Goal: Information Seeking & Learning: Learn about a topic

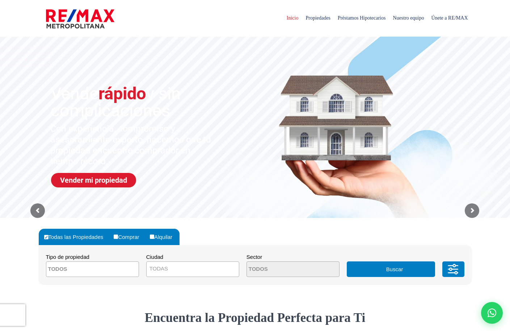
click at [253, 234] on form "Todas las Propiedades Comprar Alquilar Tipo de propiedad APARTAMENTO CASA LOCAL…" at bounding box center [255, 255] width 433 height 55
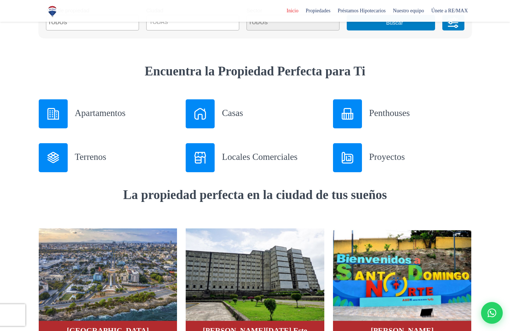
scroll to position [246, 0]
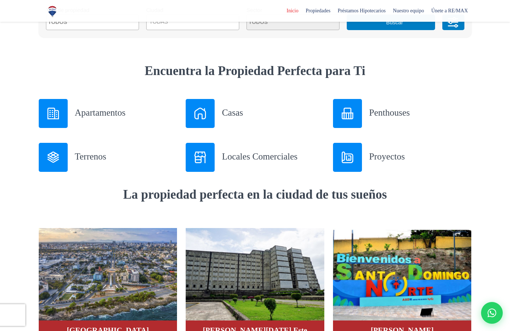
click at [80, 158] on h3 "Terrenos" at bounding box center [126, 156] width 102 height 13
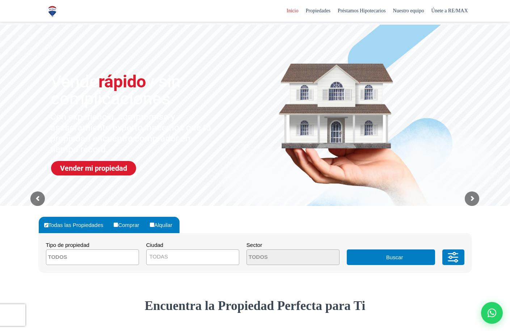
scroll to position [0, 0]
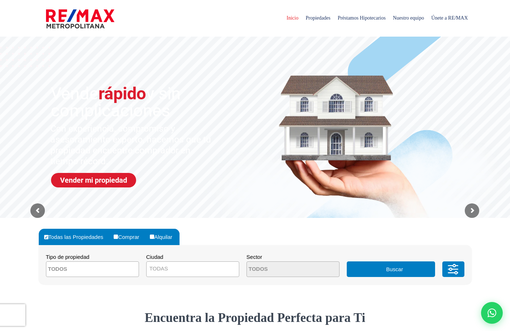
click at [92, 270] on textarea "Search" at bounding box center [81, 269] width 70 height 16
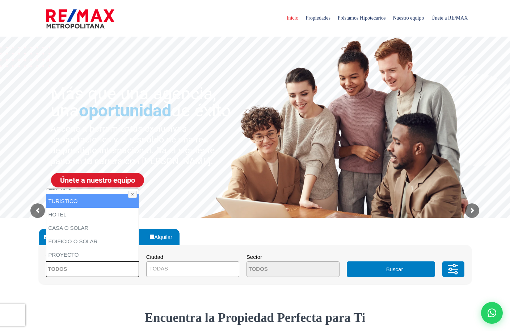
scroll to position [105, 0]
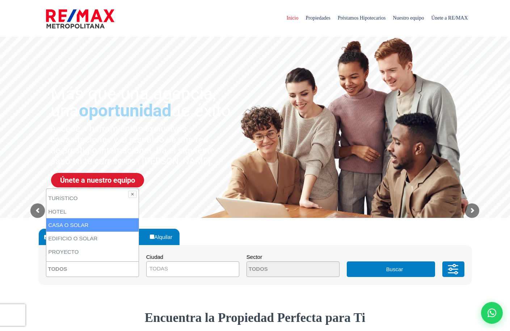
click at [89, 227] on li "CASA O SOLAR" at bounding box center [92, 224] width 92 height 13
select select "house+or+land"
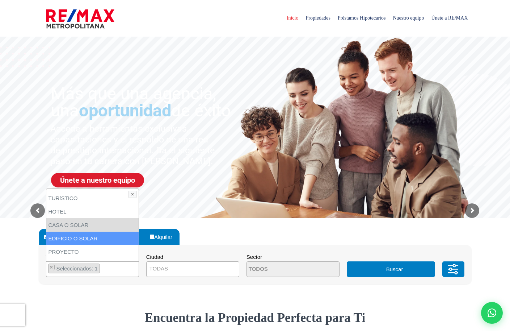
click at [86, 236] on li "EDIFICIO O SOLAR" at bounding box center [92, 237] width 92 height 13
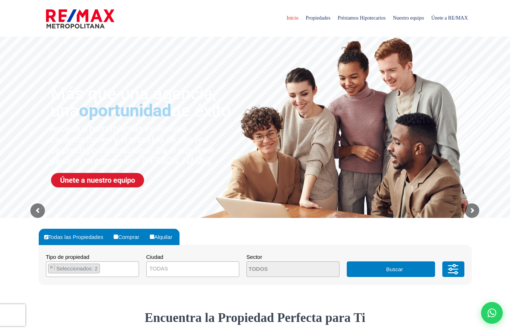
click at [364, 268] on button "Buscar" at bounding box center [391, 269] width 88 height 16
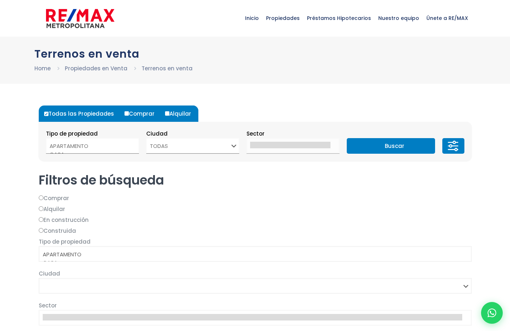
select select
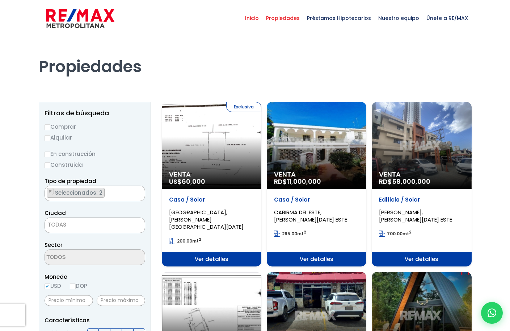
click at [261, 16] on span "Inicio" at bounding box center [252, 18] width 21 height 22
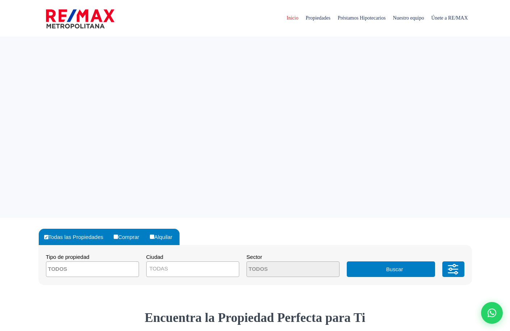
select select
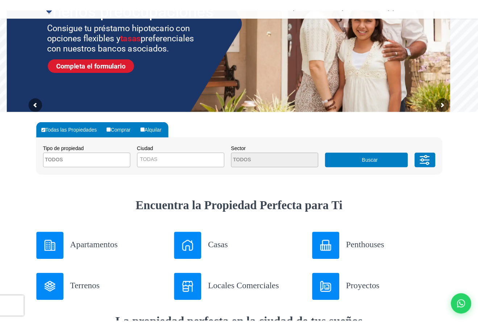
scroll to position [135, 0]
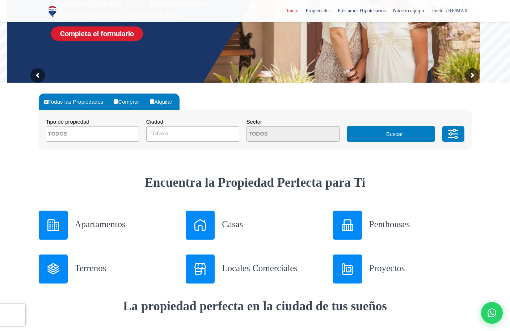
click at [68, 274] on div "Terrenos" at bounding box center [108, 268] width 139 height 29
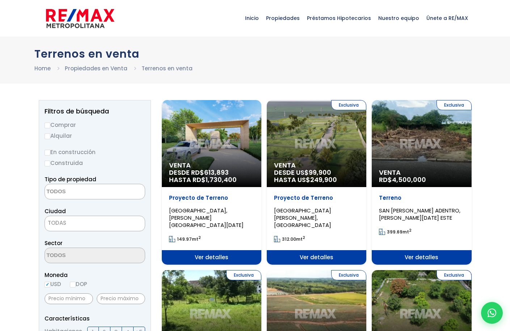
select select
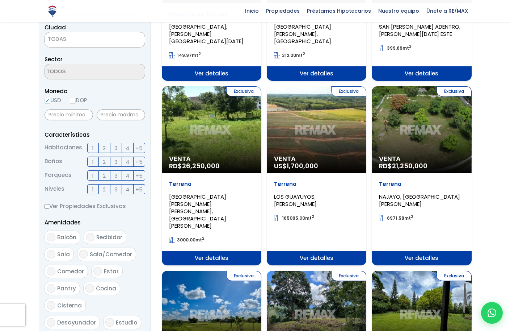
scroll to position [184, 0]
